Goal: Understand process/instructions

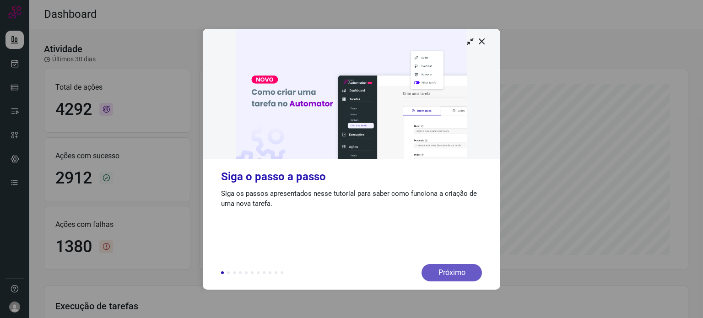
click at [448, 269] on div "Próximo" at bounding box center [451, 272] width 60 height 17
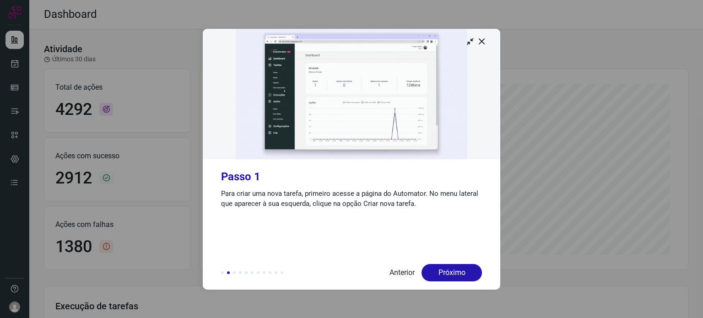
click at [448, 269] on div "Próximo" at bounding box center [451, 272] width 60 height 17
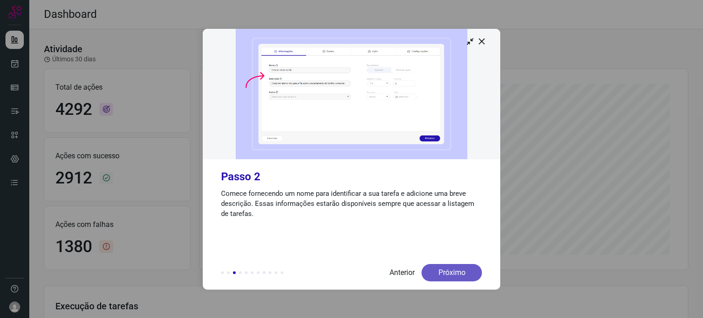
click at [443, 267] on div "Próximo" at bounding box center [451, 272] width 60 height 17
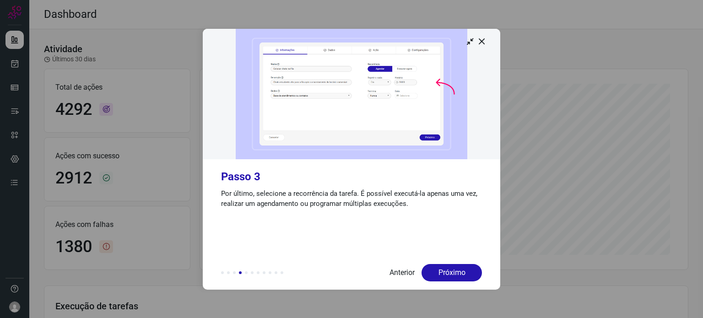
click at [443, 267] on div "Próximo" at bounding box center [451, 272] width 60 height 17
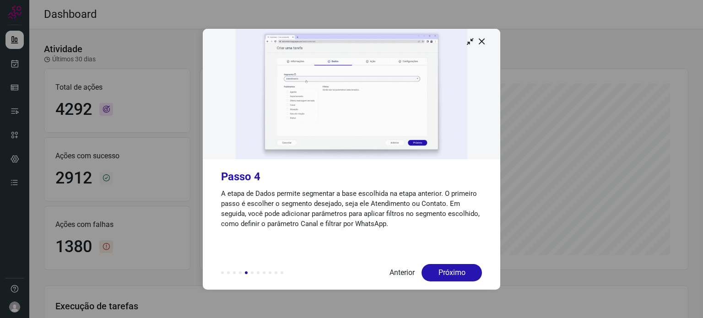
click at [443, 267] on div "Próximo" at bounding box center [451, 272] width 60 height 17
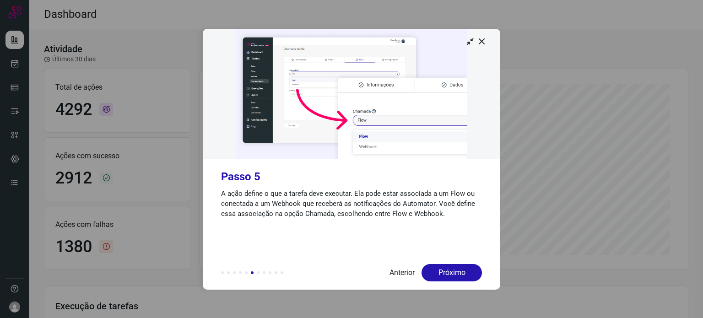
click at [443, 267] on div "Próximo" at bounding box center [451, 272] width 60 height 17
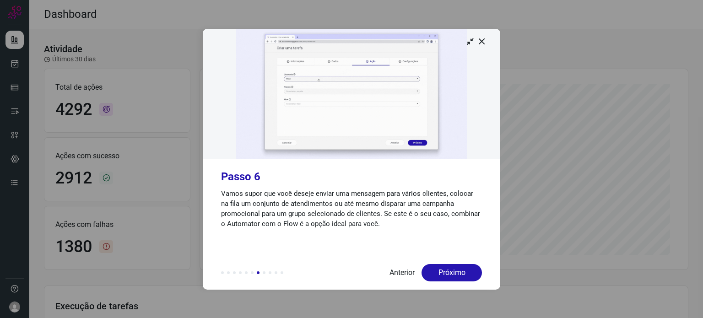
click at [443, 267] on div "Próximo" at bounding box center [451, 272] width 60 height 17
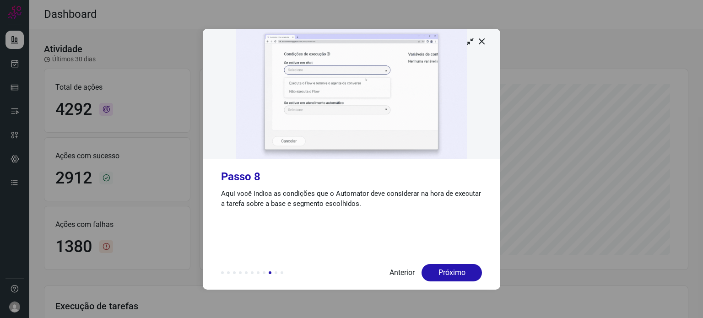
click at [443, 267] on div "Próximo" at bounding box center [451, 272] width 60 height 17
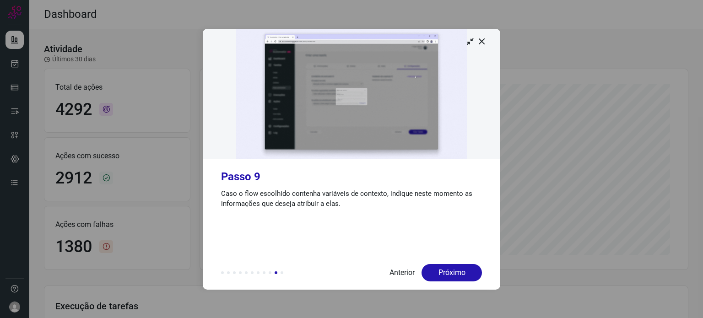
click at [443, 267] on div "Próximo" at bounding box center [451, 272] width 60 height 17
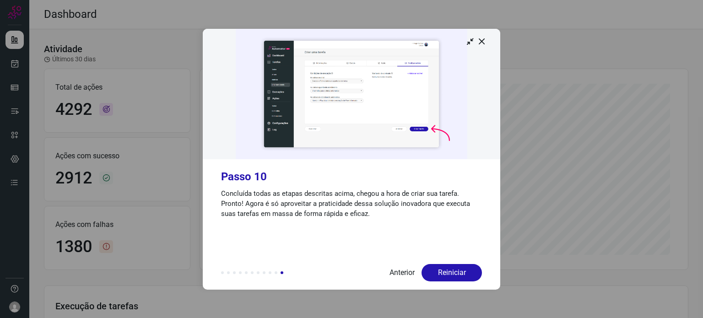
click at [443, 267] on div "Reiniciar" at bounding box center [451, 272] width 60 height 17
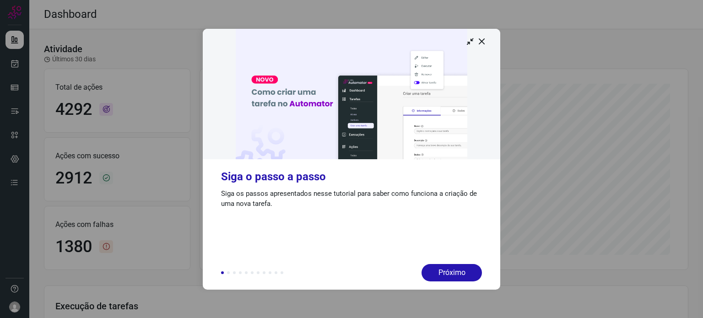
click at [443, 267] on div "Próximo" at bounding box center [451, 272] width 60 height 17
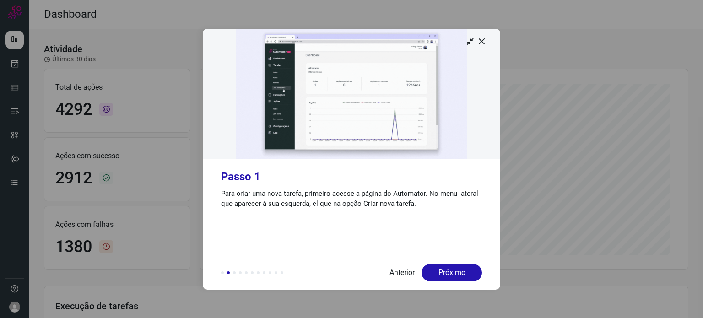
click at [443, 267] on div "Próximo" at bounding box center [451, 272] width 60 height 17
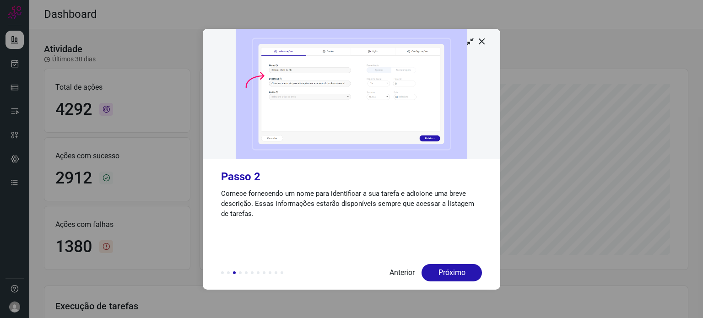
click at [443, 267] on div "Próximo" at bounding box center [451, 272] width 60 height 17
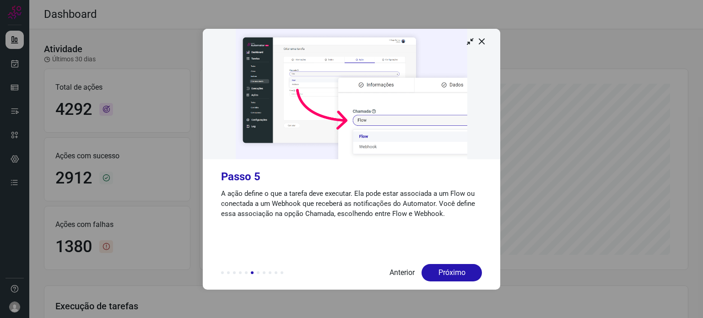
click at [443, 267] on div "Próximo" at bounding box center [451, 272] width 60 height 17
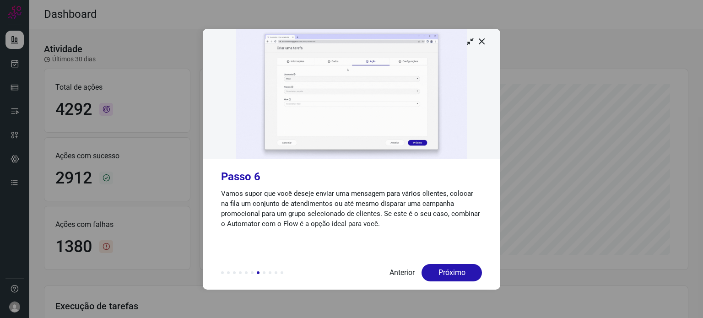
click at [443, 267] on div "Próximo" at bounding box center [451, 272] width 60 height 17
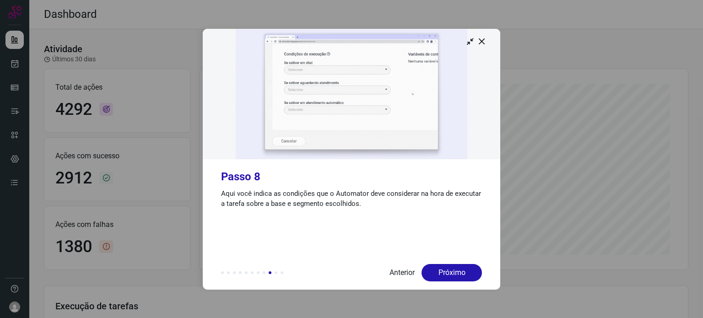
click at [443, 267] on div "Próximo" at bounding box center [451, 272] width 60 height 17
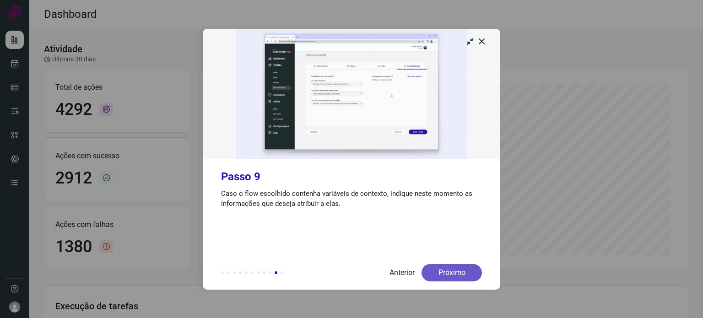
drag, startPoint x: 443, startPoint y: 267, endPoint x: 434, endPoint y: 264, distance: 9.4
click at [434, 264] on div "Próximo" at bounding box center [451, 272] width 60 height 17
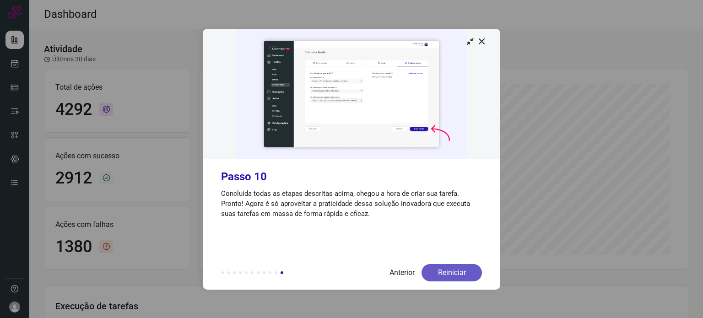
click at [437, 267] on div "Reiniciar" at bounding box center [451, 272] width 60 height 17
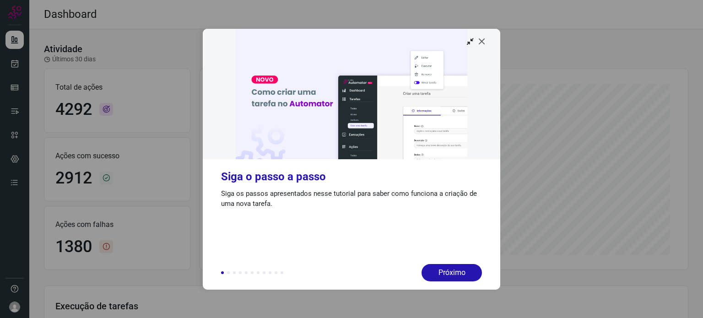
click at [482, 42] on icon at bounding box center [481, 41] width 9 height 9
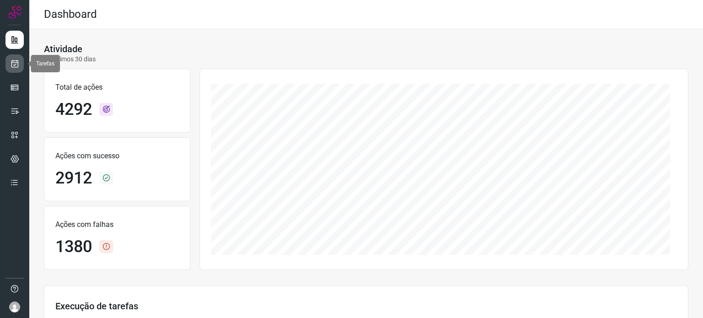
click at [9, 65] on link at bounding box center [14, 63] width 18 height 18
